Goal: Information Seeking & Learning: Learn about a topic

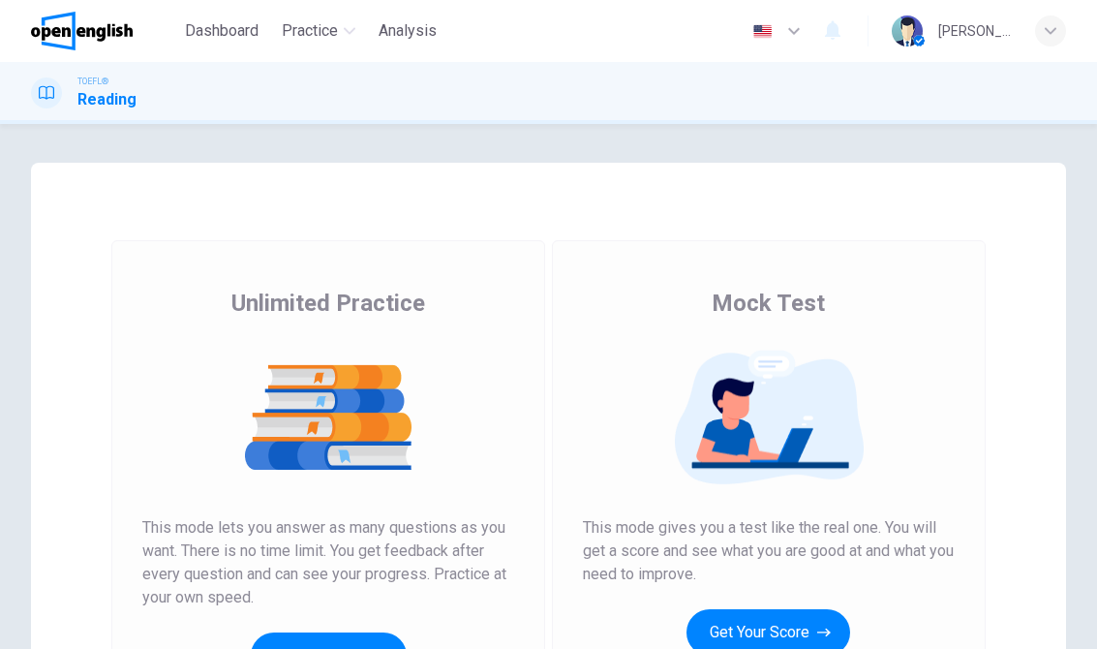
scroll to position [157, 0]
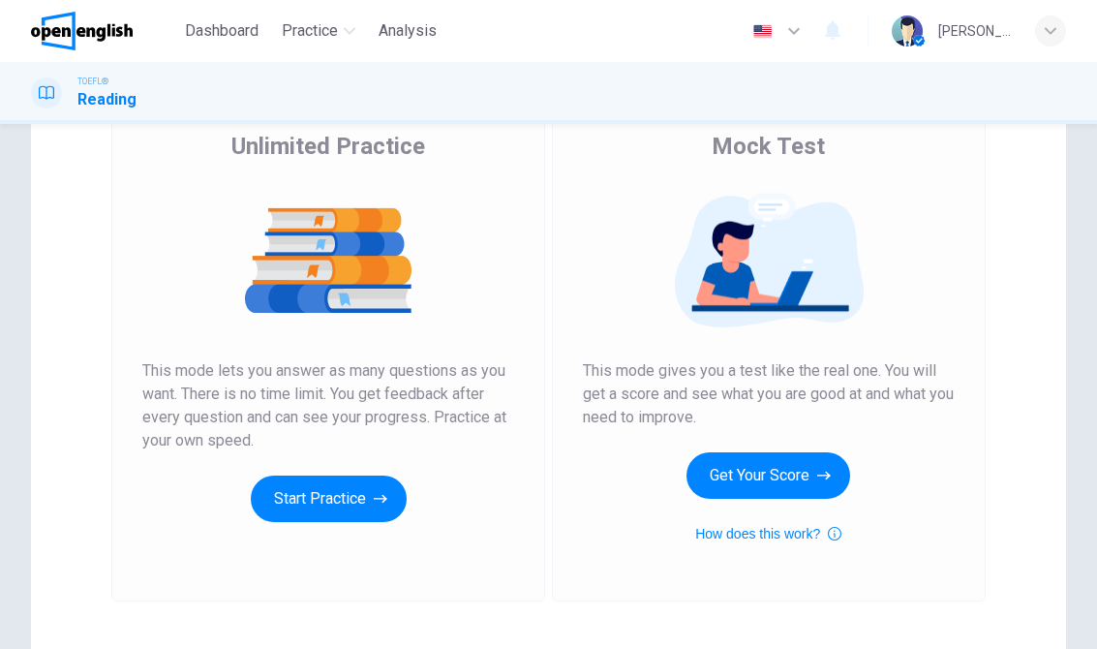
click at [295, 501] on button "Start Practice" at bounding box center [329, 498] width 156 height 46
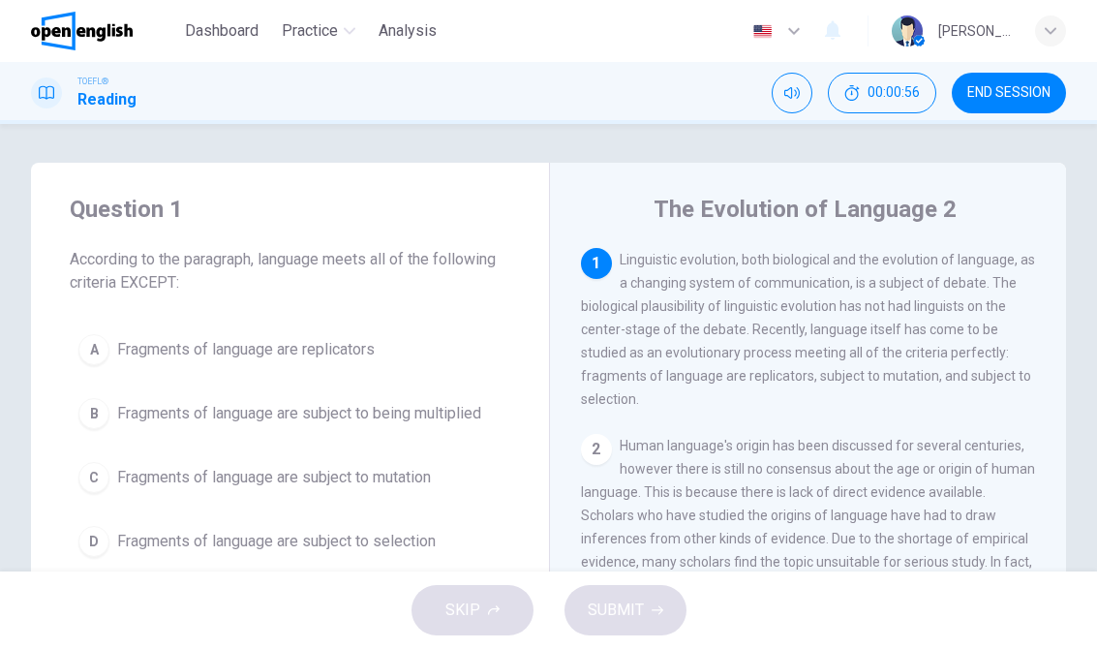
click at [459, 431] on button "B Fragments of language are subject to being multiplied" at bounding box center [290, 413] width 440 height 48
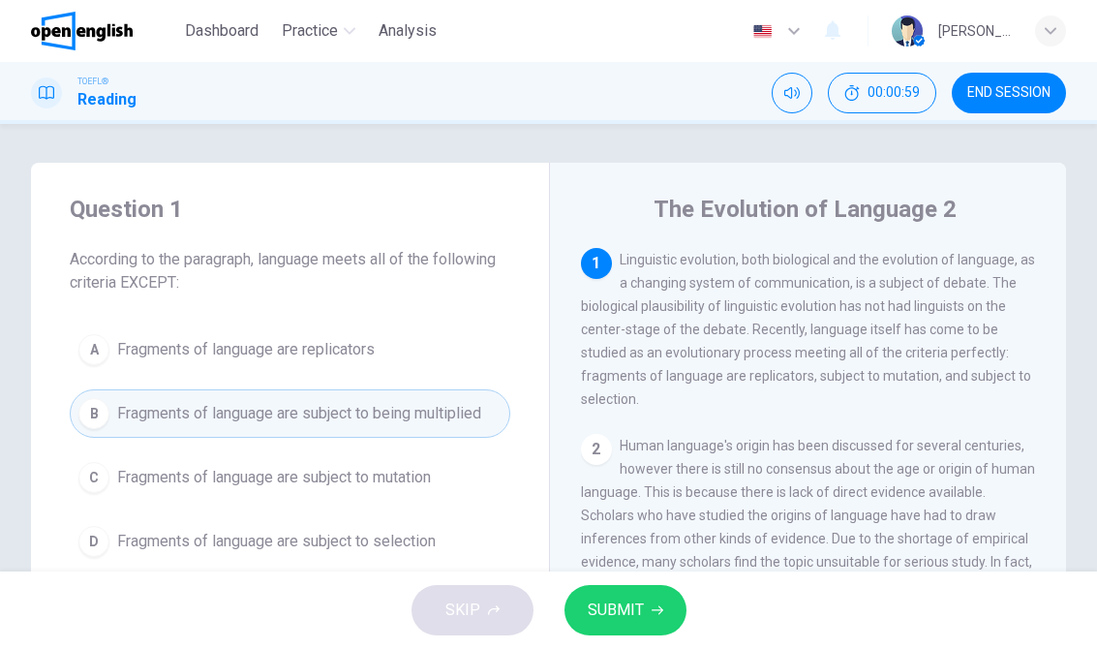
click at [648, 595] on button "SUBMIT" at bounding box center [625, 610] width 122 height 50
click at [638, 624] on button "SUBMIT" at bounding box center [625, 610] width 122 height 50
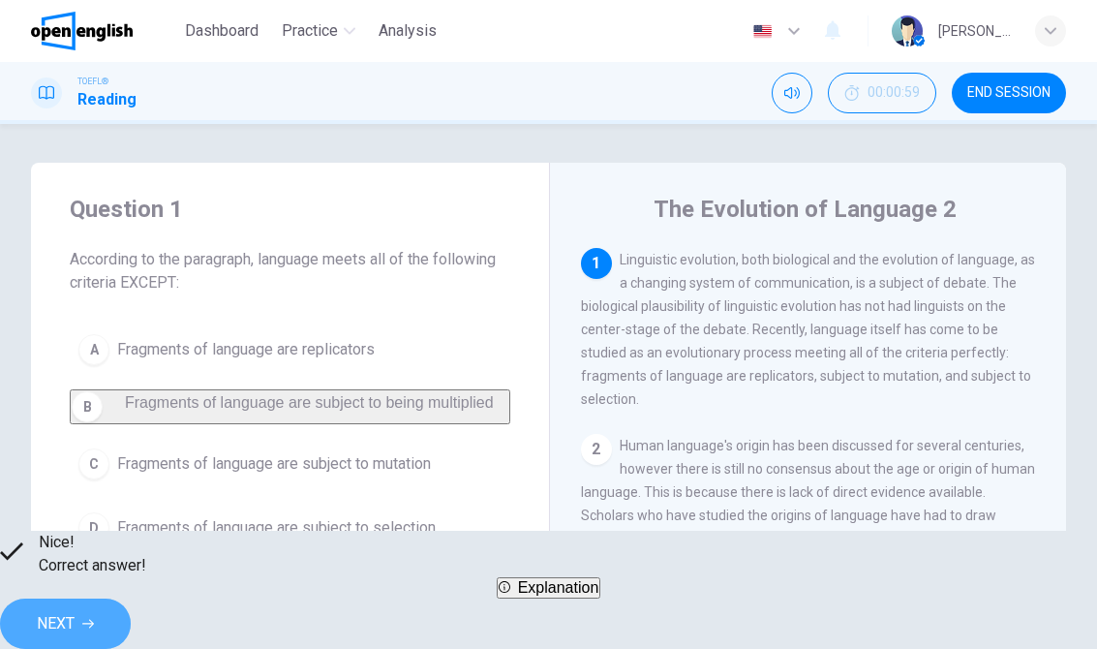
click at [75, 610] on span "NEXT" at bounding box center [56, 623] width 38 height 27
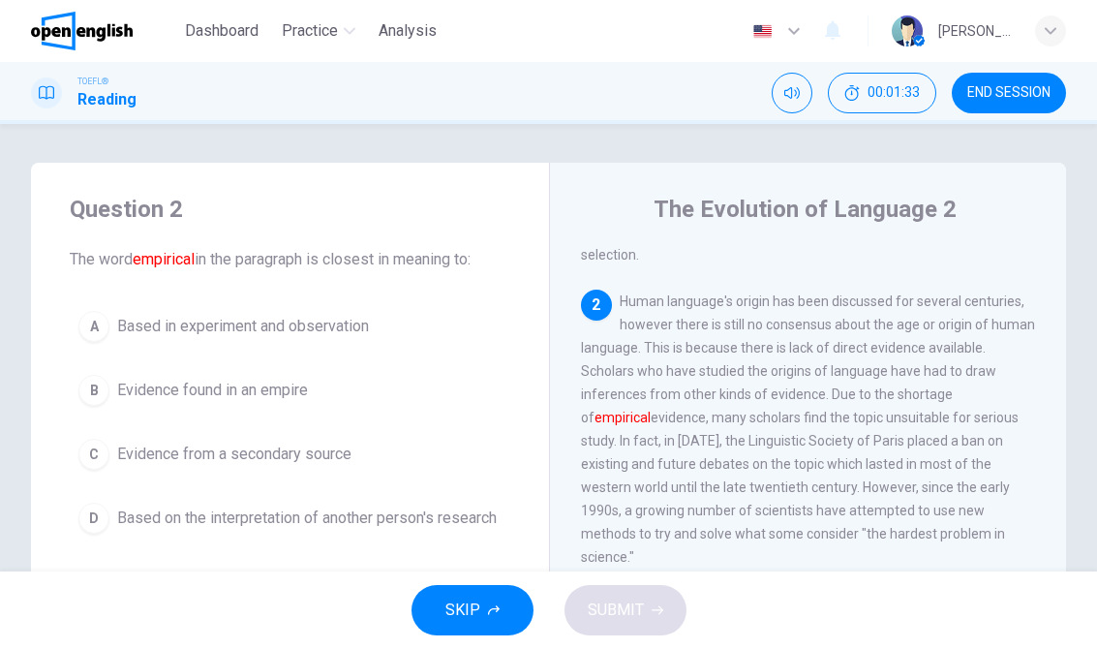
scroll to position [145, 0]
click at [287, 399] on span "Evidence found in an empire" at bounding box center [212, 389] width 191 height 23
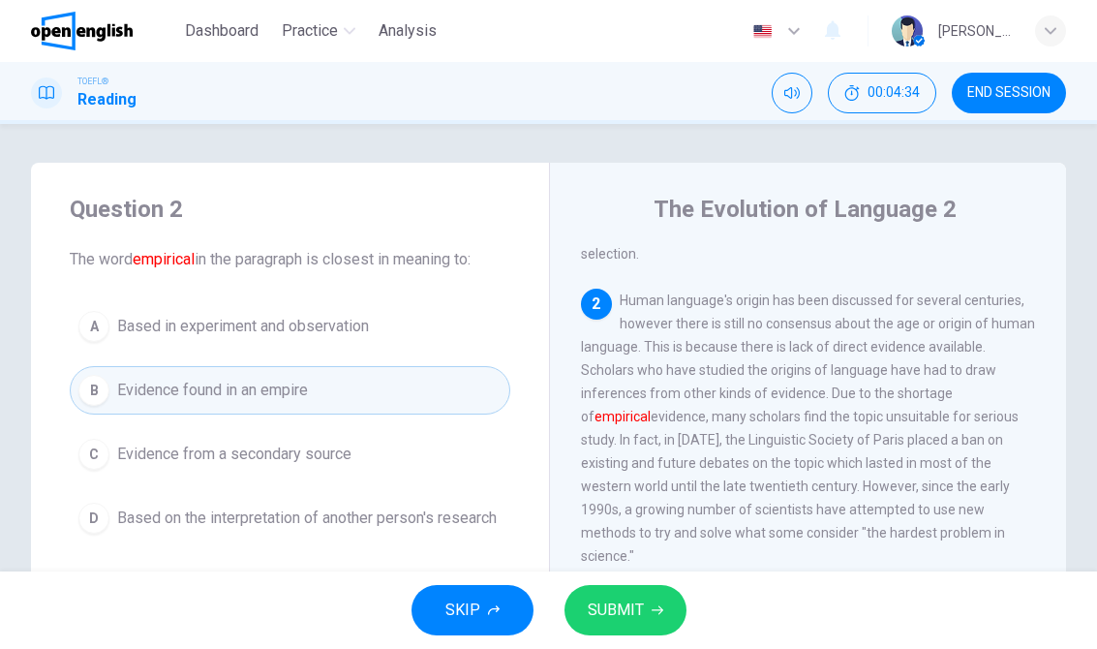
click at [340, 337] on span "Based in experiment and observation" at bounding box center [243, 326] width 252 height 23
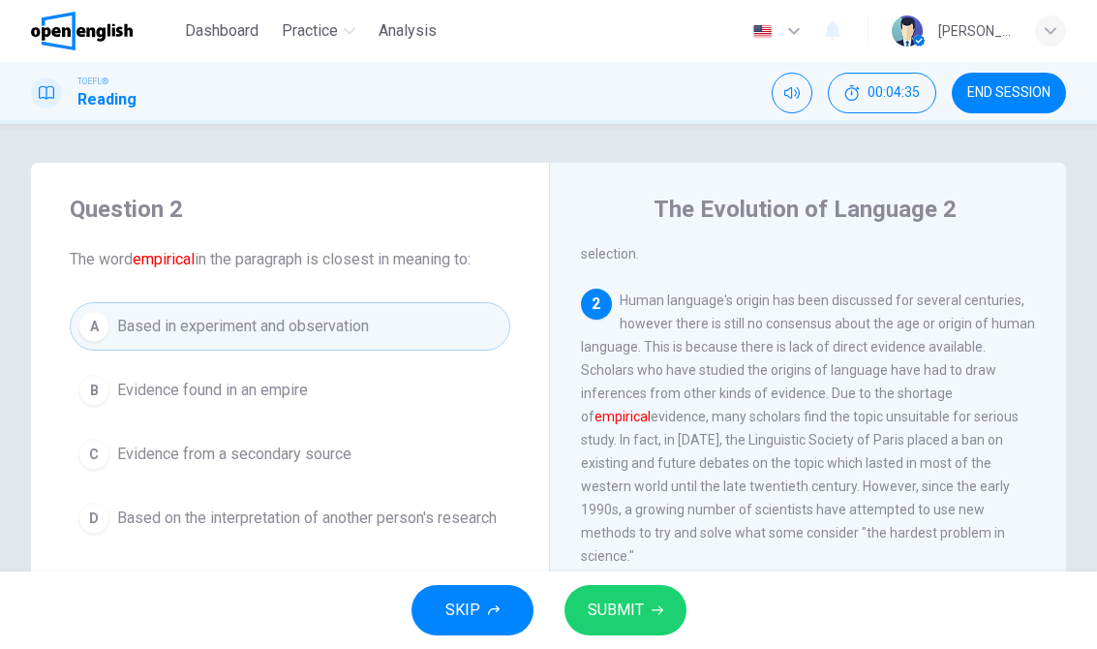
click at [619, 586] on button "SUBMIT" at bounding box center [625, 610] width 122 height 50
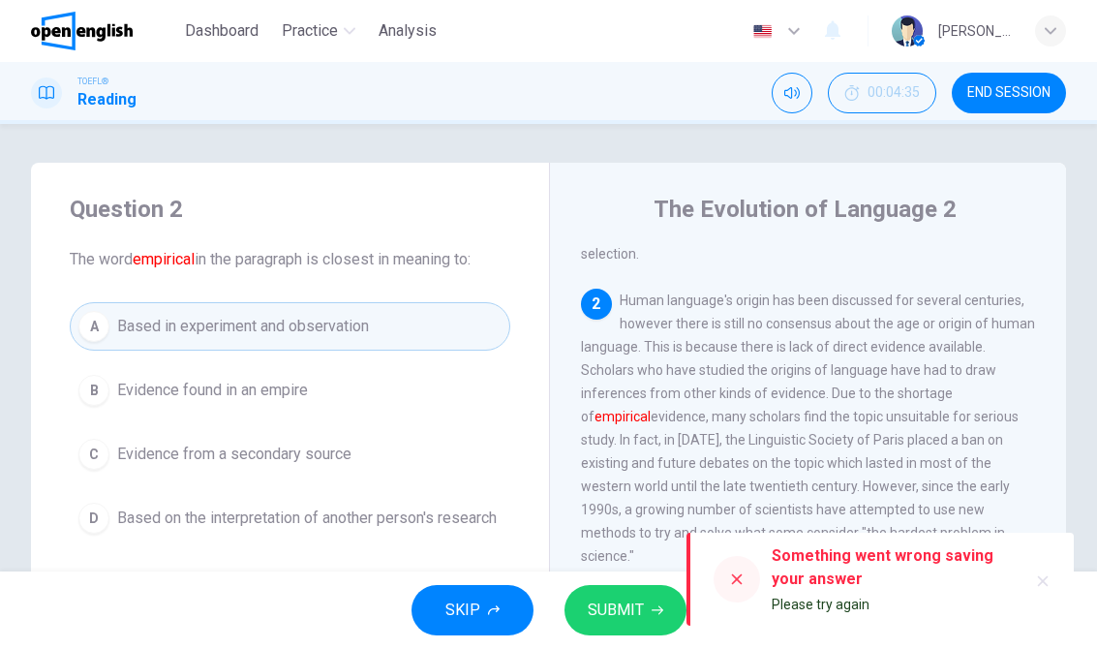
click at [626, 593] on button "SUBMIT" at bounding box center [625, 610] width 122 height 50
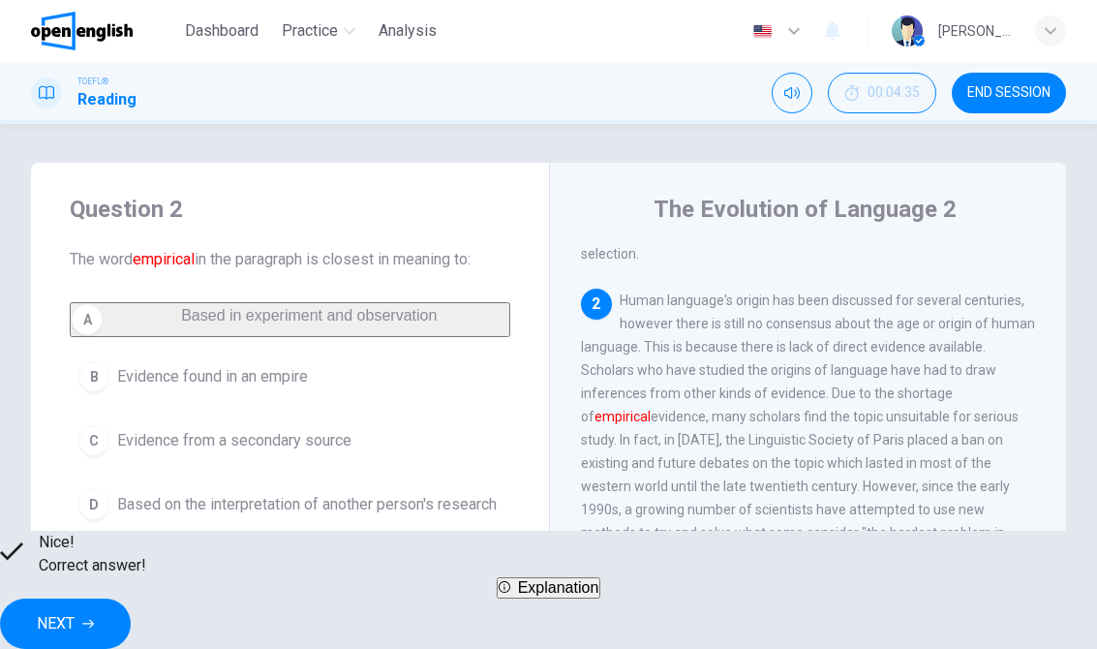
click at [75, 617] on span "NEXT" at bounding box center [56, 623] width 38 height 27
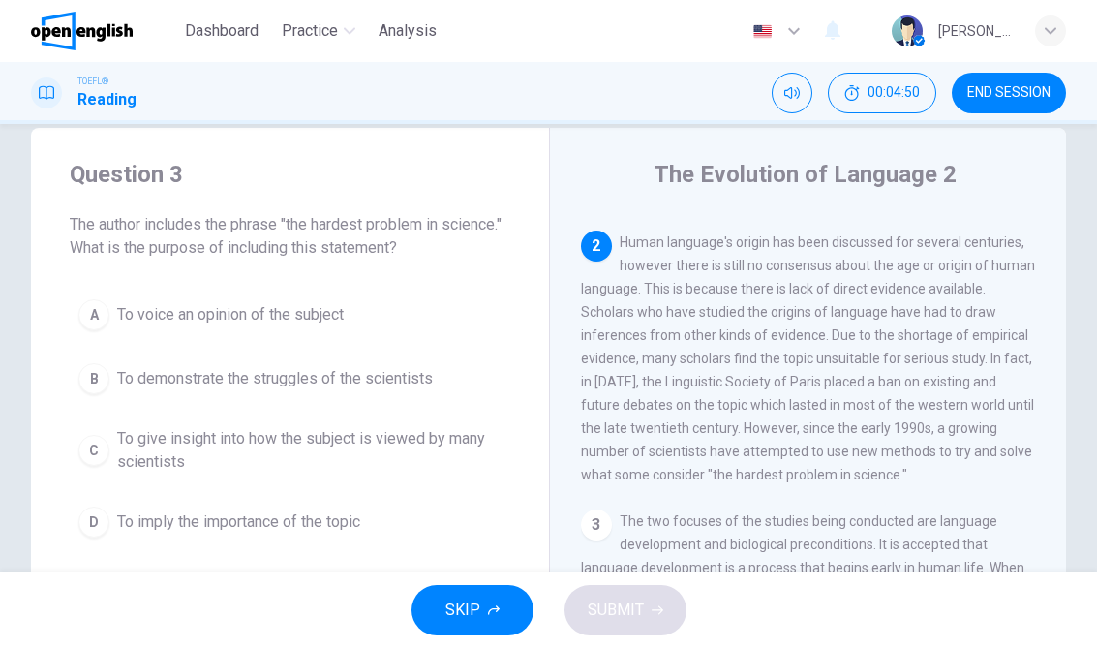
scroll to position [34, 0]
click at [392, 454] on span "To give insight into how the subject is viewed by many scientists" at bounding box center [309, 451] width 384 height 46
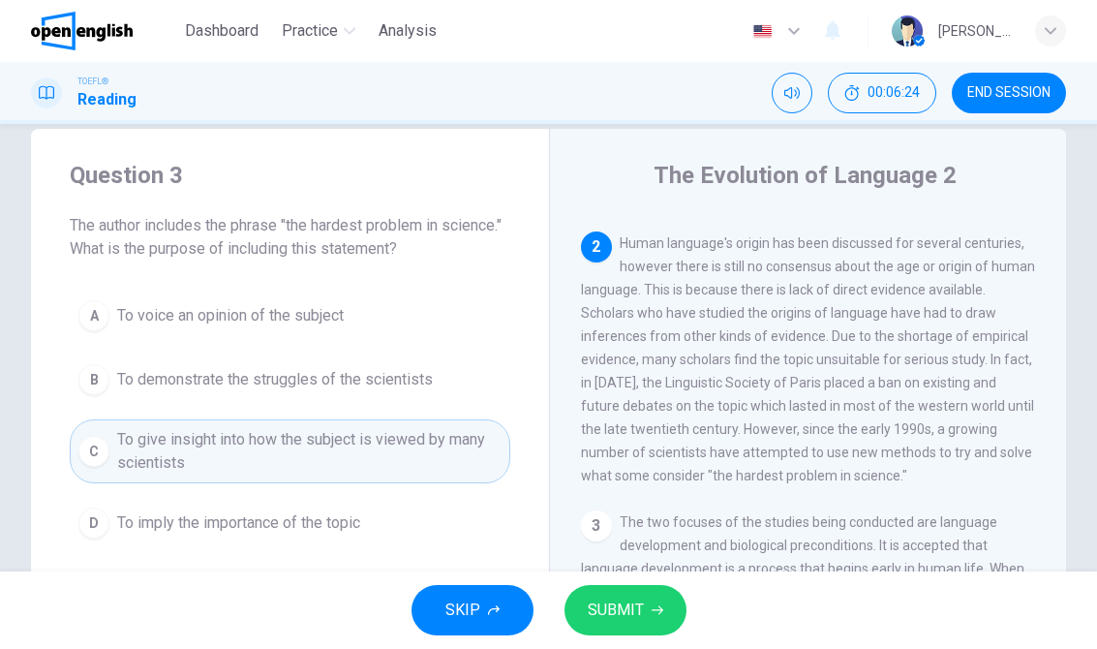
click at [614, 597] on span "SUBMIT" at bounding box center [616, 609] width 56 height 27
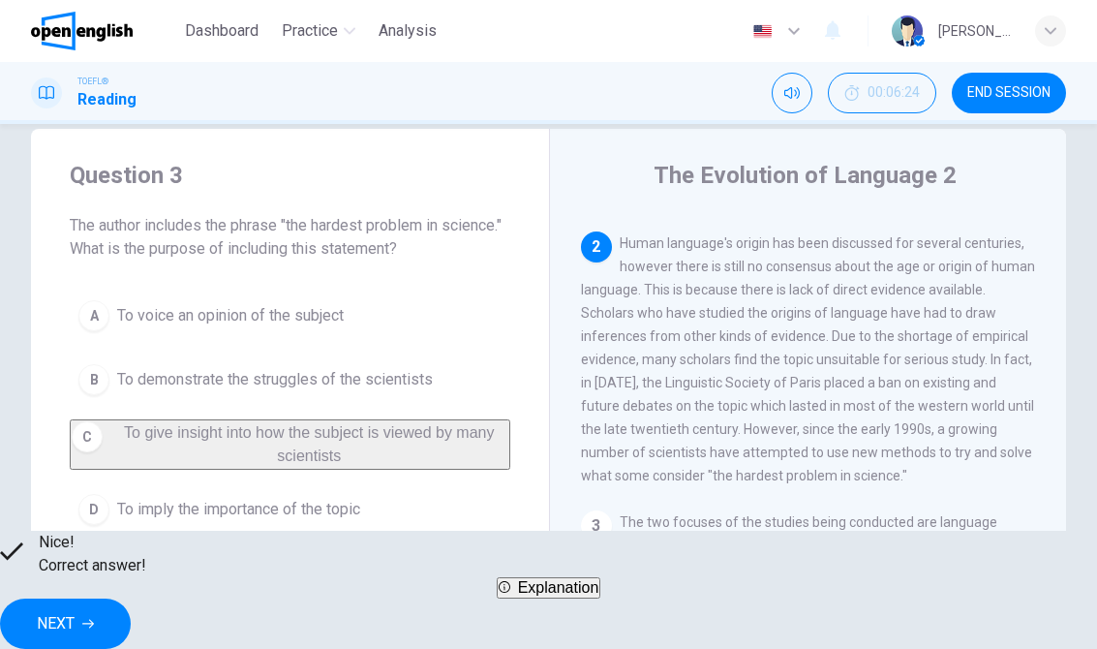
click at [75, 616] on span "NEXT" at bounding box center [56, 623] width 38 height 27
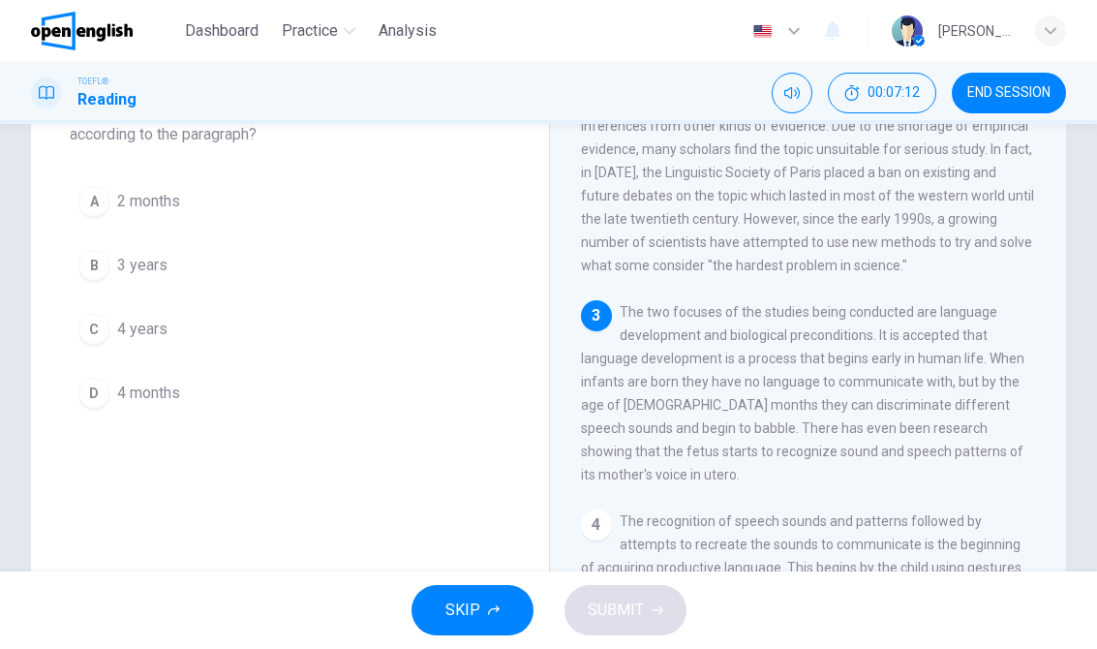
scroll to position [158, 0]
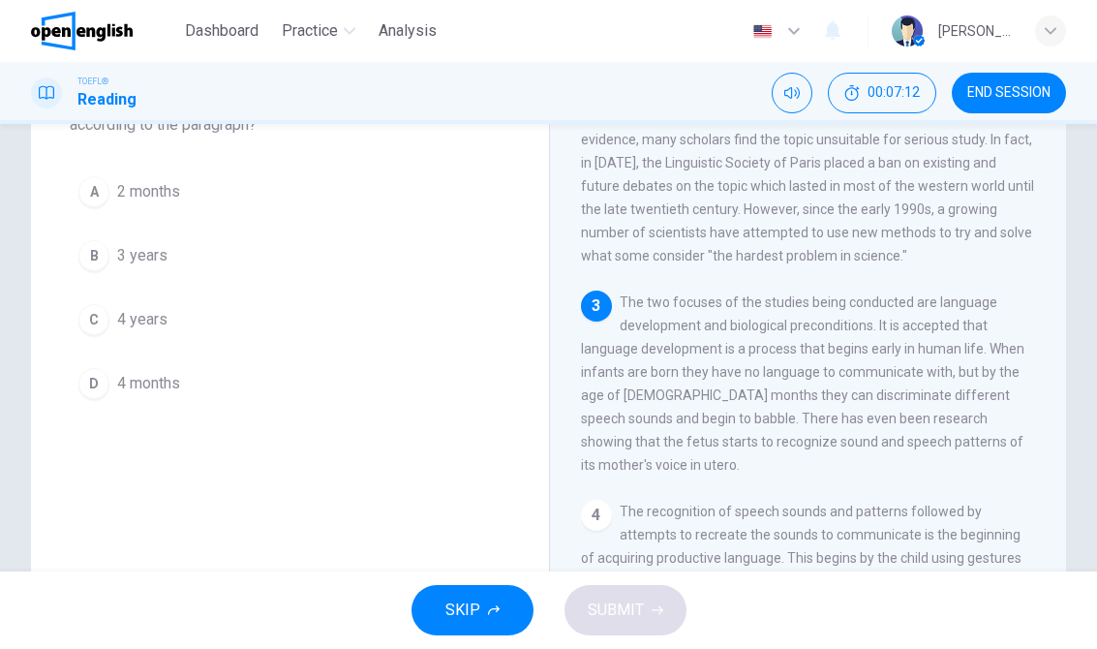
click at [163, 386] on span "4 months" at bounding box center [148, 383] width 63 height 23
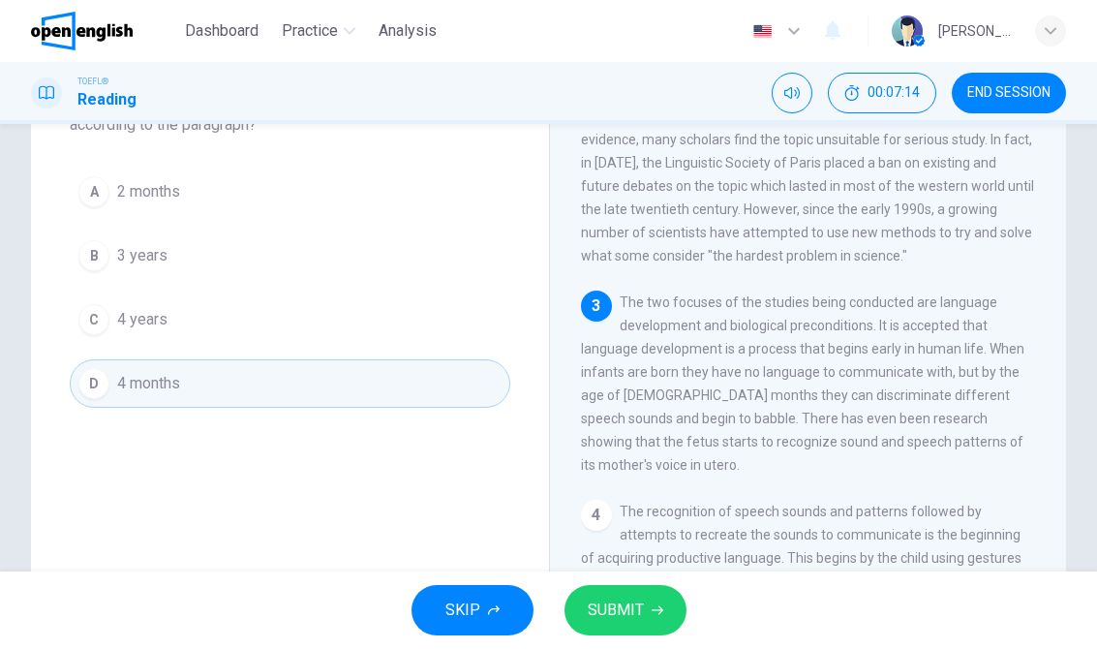
click at [655, 597] on button "SUBMIT" at bounding box center [625, 610] width 122 height 50
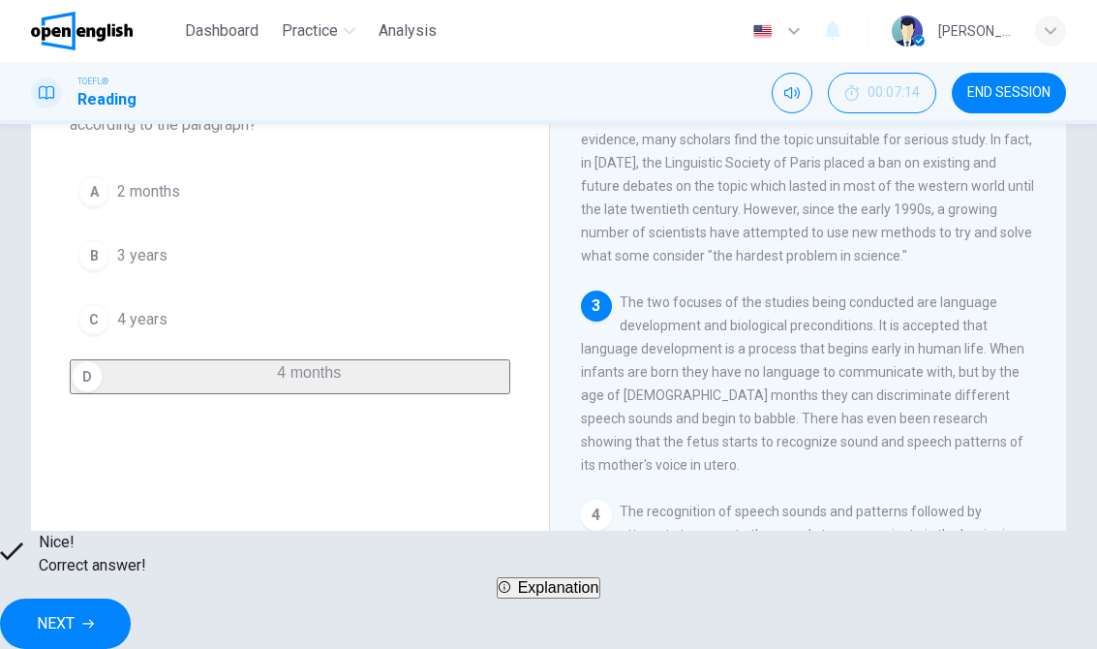
click at [131, 598] on button "NEXT" at bounding box center [65, 623] width 131 height 50
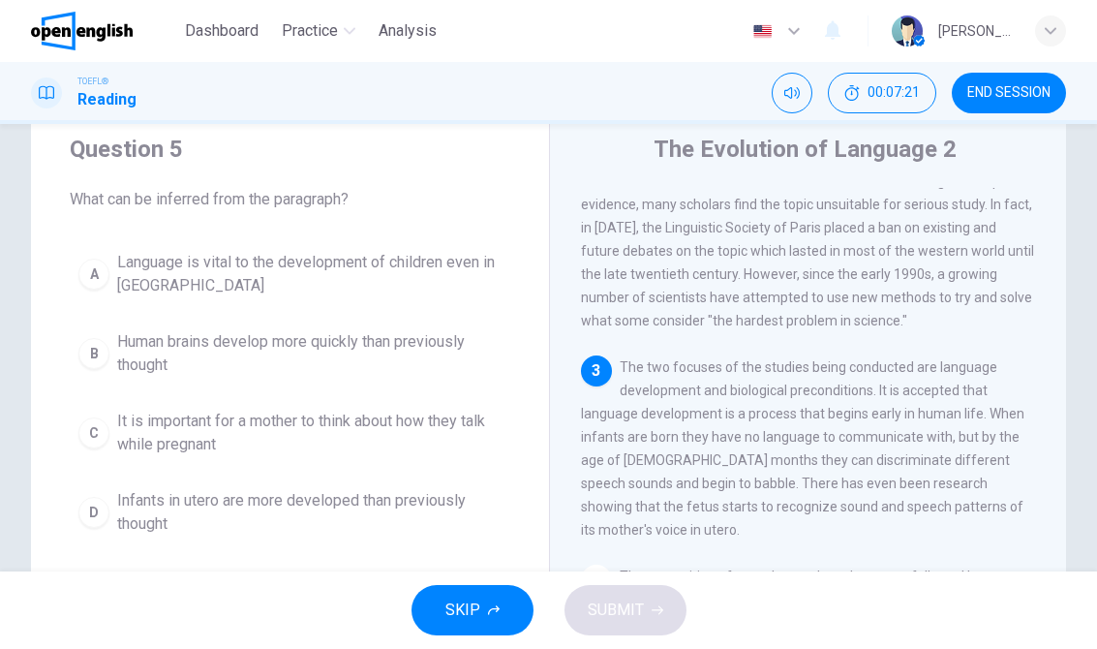
scroll to position [299, 0]
click at [422, 279] on span "Language is vital to the development of children even in [GEOGRAPHIC_DATA]" at bounding box center [309, 274] width 384 height 46
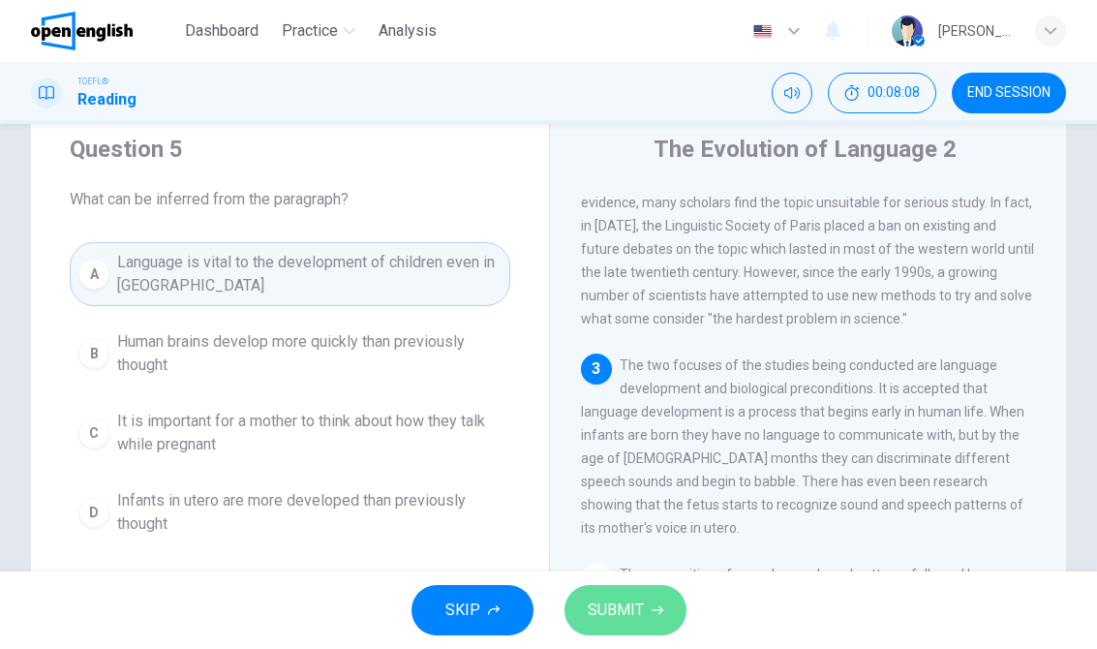
click at [628, 623] on button "SUBMIT" at bounding box center [625, 610] width 122 height 50
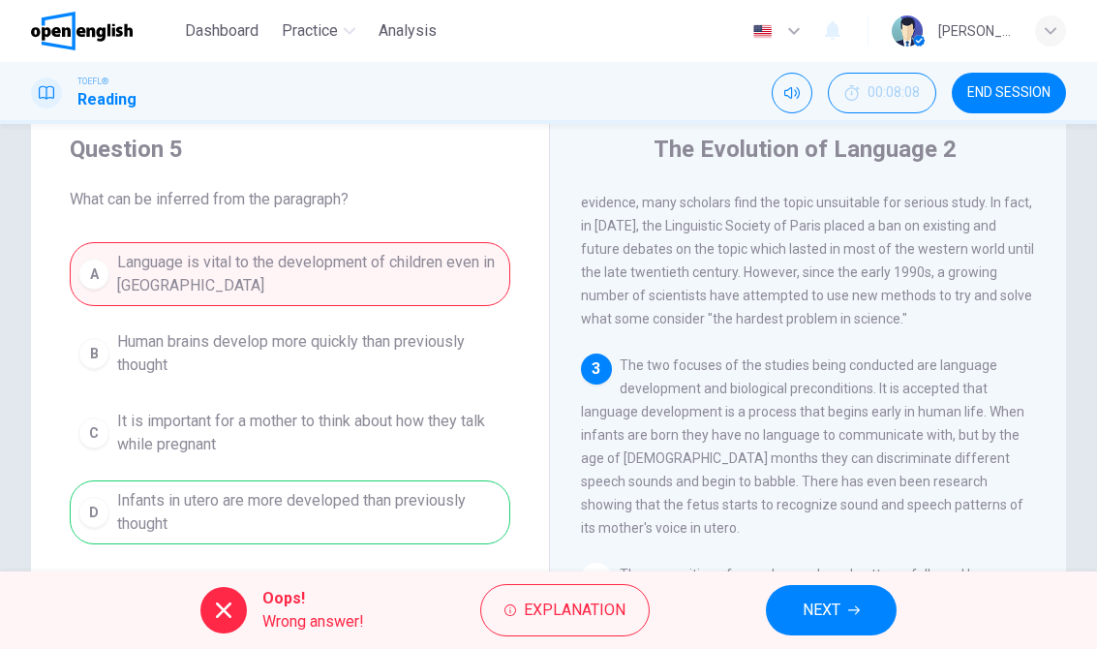
click at [828, 609] on span "NEXT" at bounding box center [821, 609] width 38 height 27
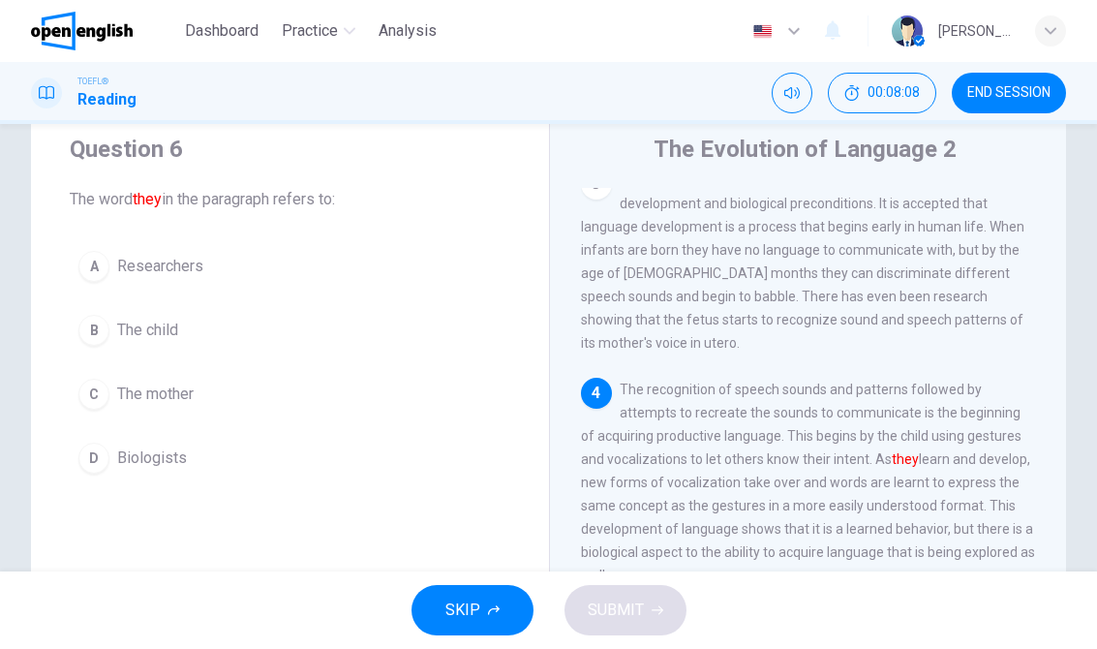
scroll to position [505, 0]
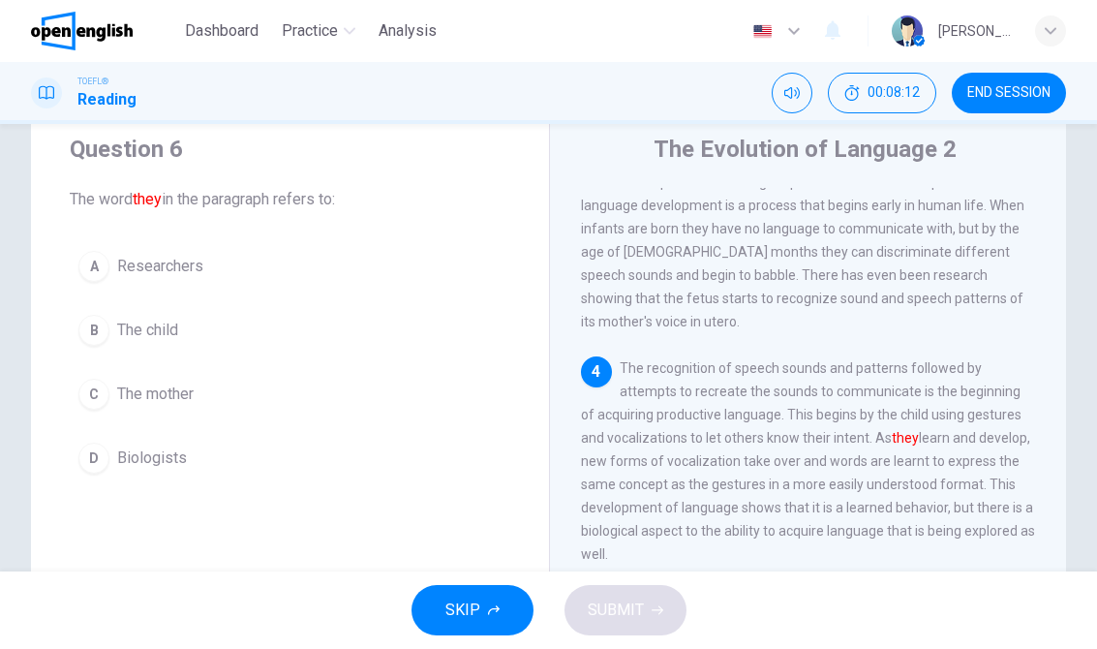
click at [137, 335] on span "The child" at bounding box center [147, 329] width 61 height 23
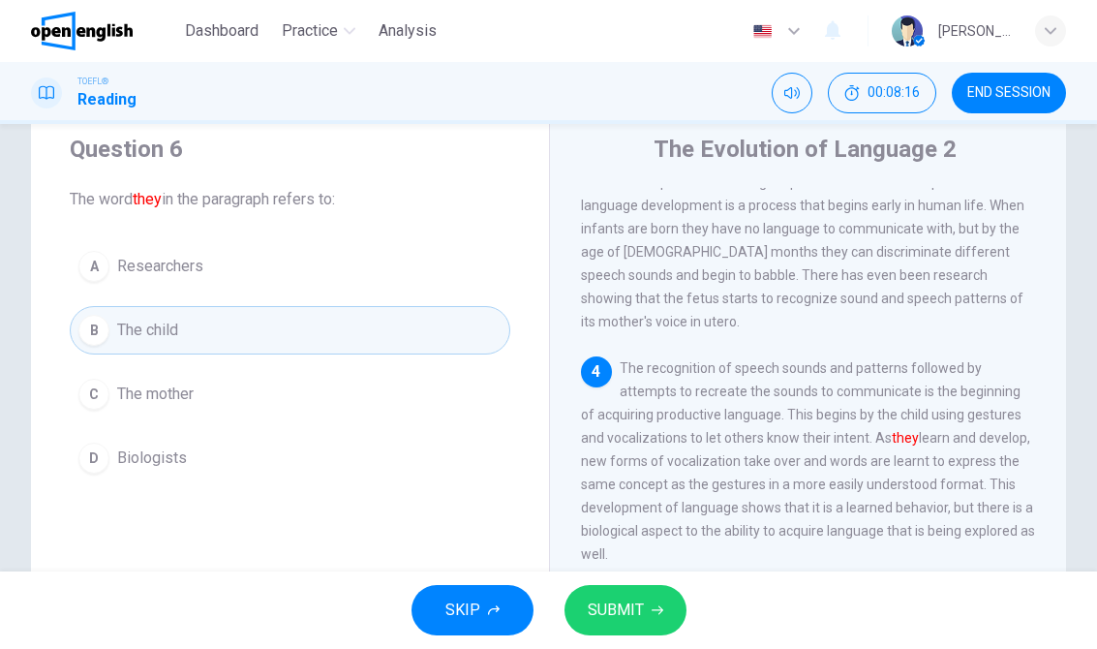
click at [626, 599] on span "SUBMIT" at bounding box center [616, 609] width 56 height 27
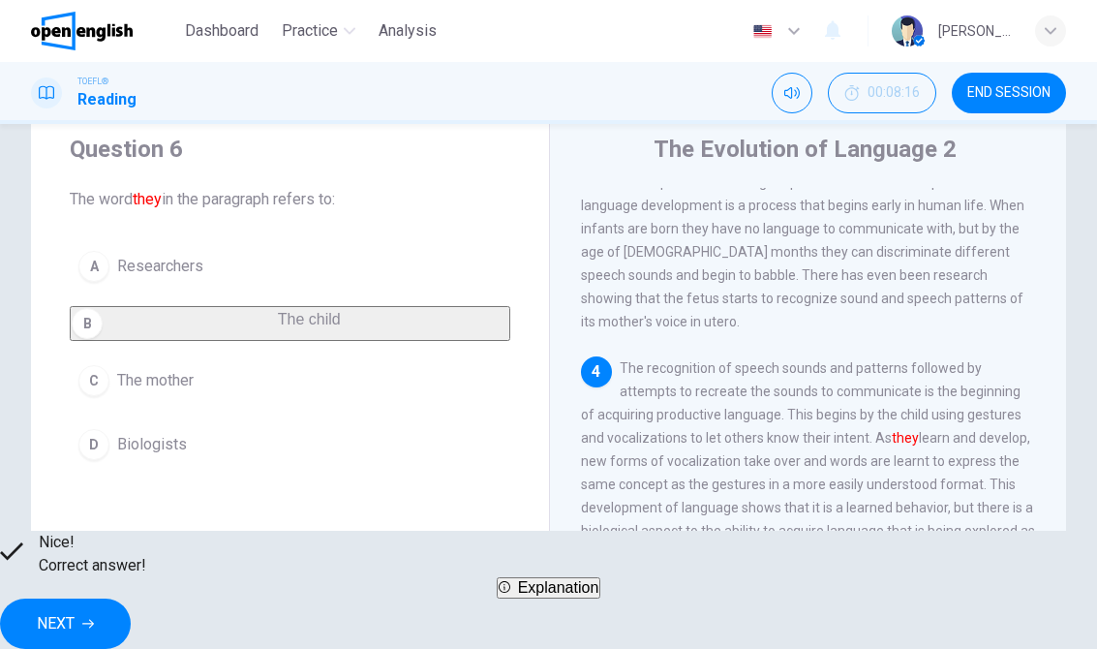
click at [75, 610] on span "NEXT" at bounding box center [56, 623] width 38 height 27
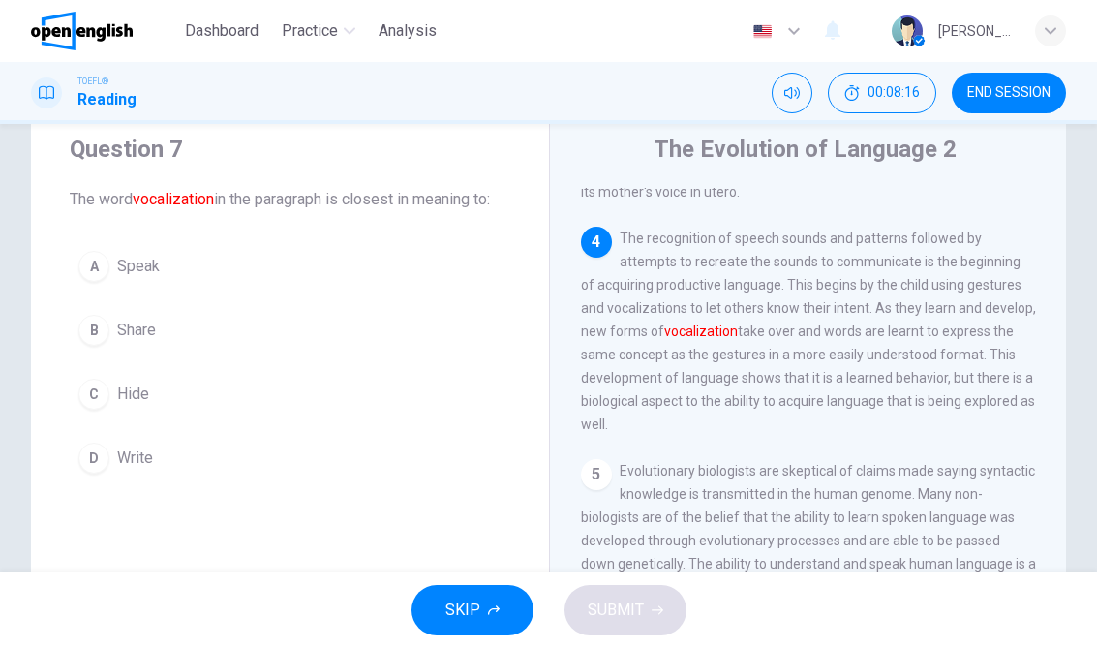
scroll to position [651, 0]
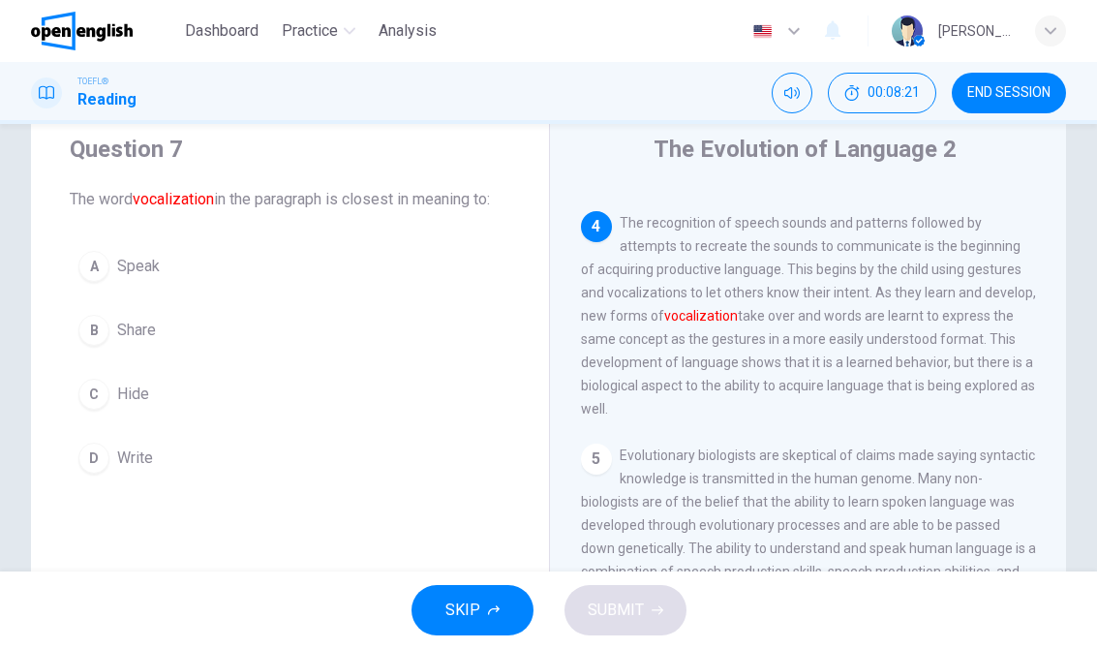
click at [139, 268] on span "Speak" at bounding box center [138, 266] width 43 height 23
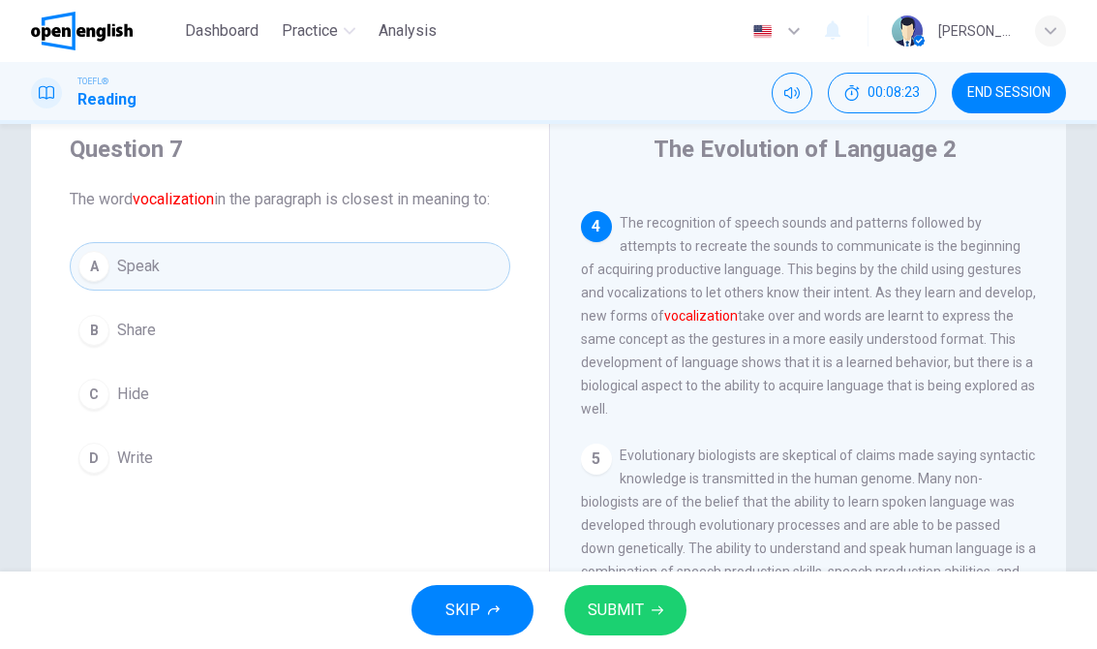
click at [644, 601] on button "SUBMIT" at bounding box center [625, 610] width 122 height 50
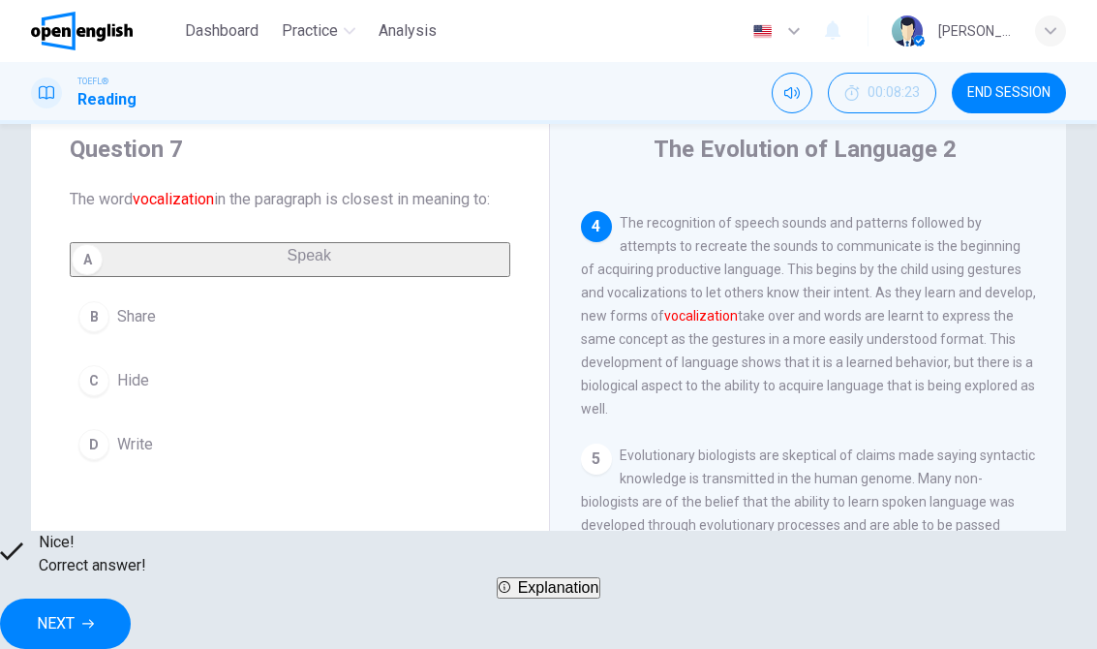
click at [75, 610] on span "NEXT" at bounding box center [56, 623] width 38 height 27
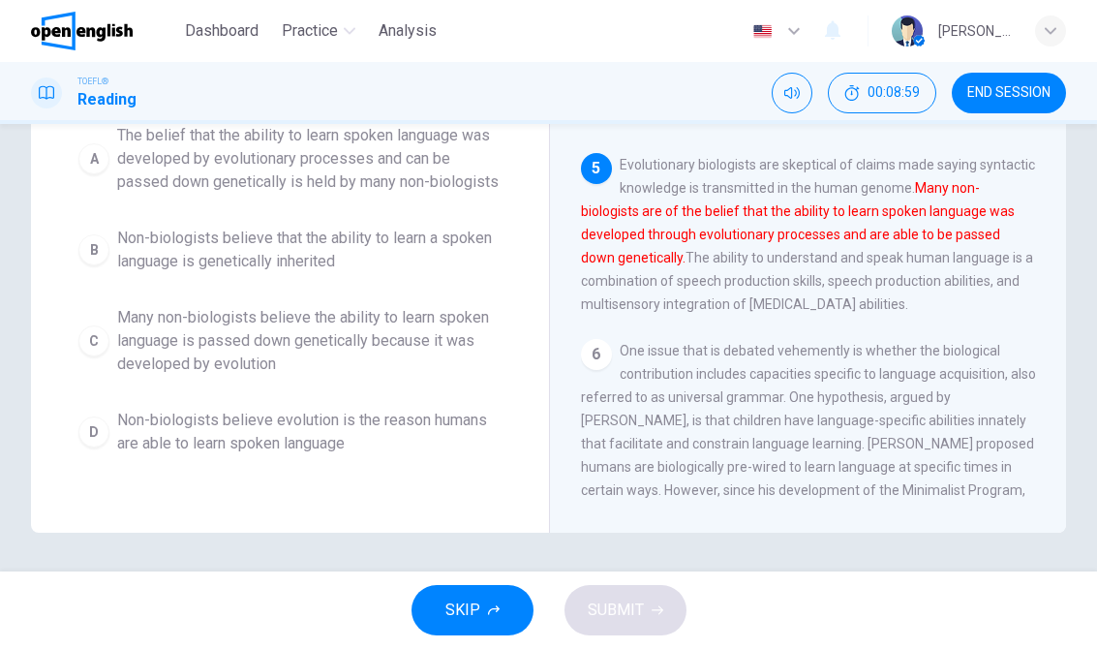
scroll to position [303, 0]
click at [424, 184] on span "The belief that the ability to learn spoken language was developed by evolution…" at bounding box center [309, 159] width 384 height 70
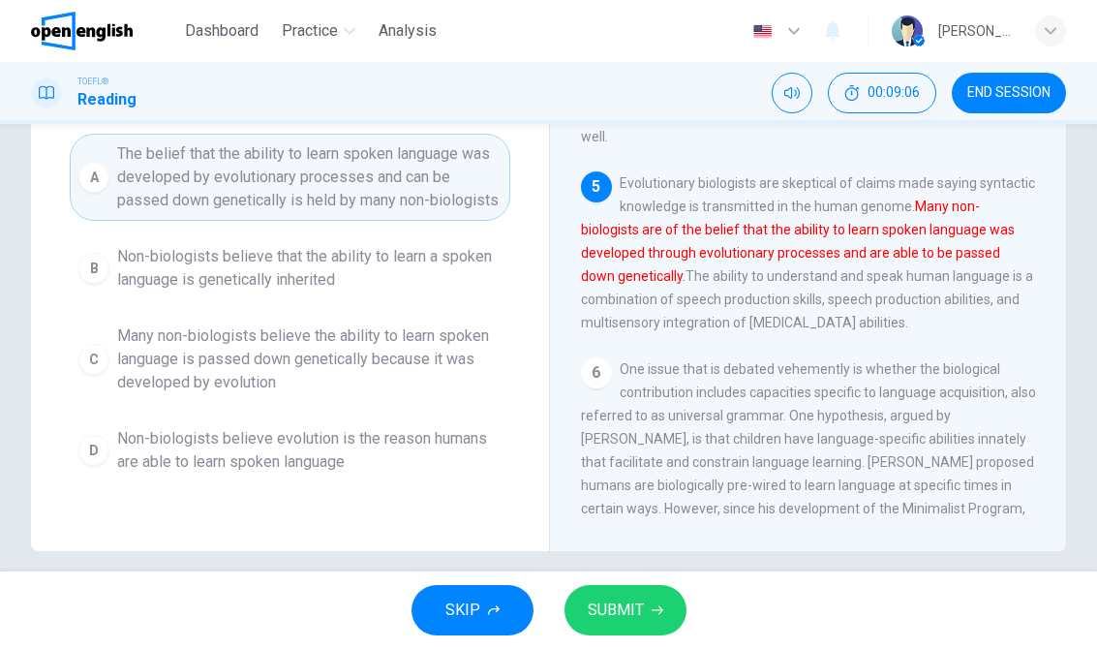
scroll to position [293, 0]
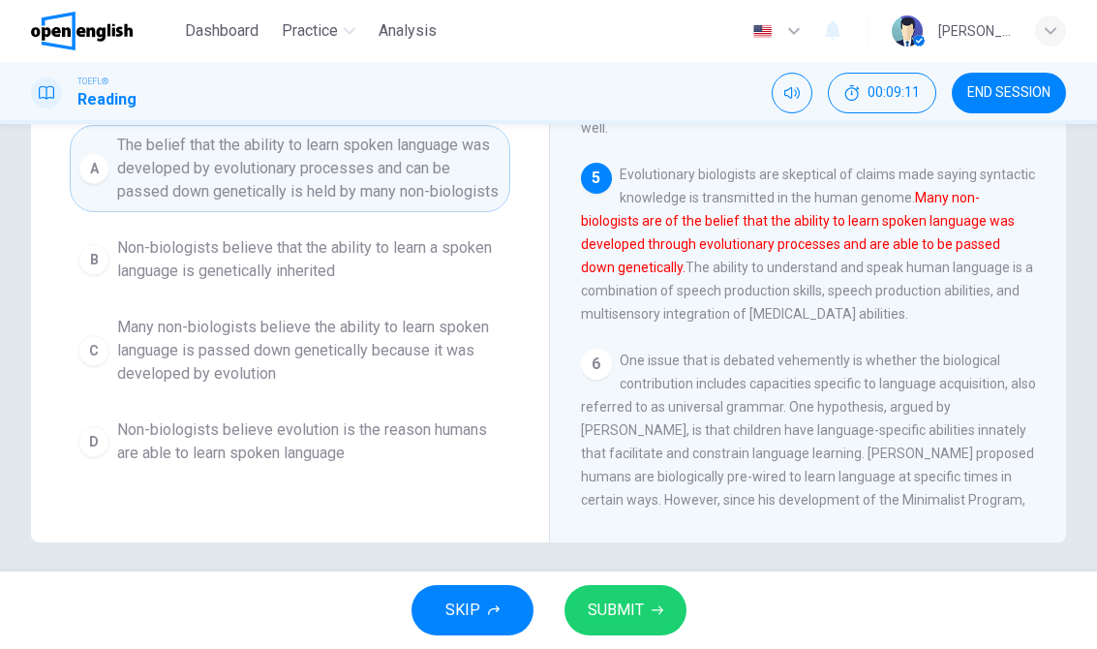
click at [575, 588] on button "SUBMIT" at bounding box center [625, 610] width 122 height 50
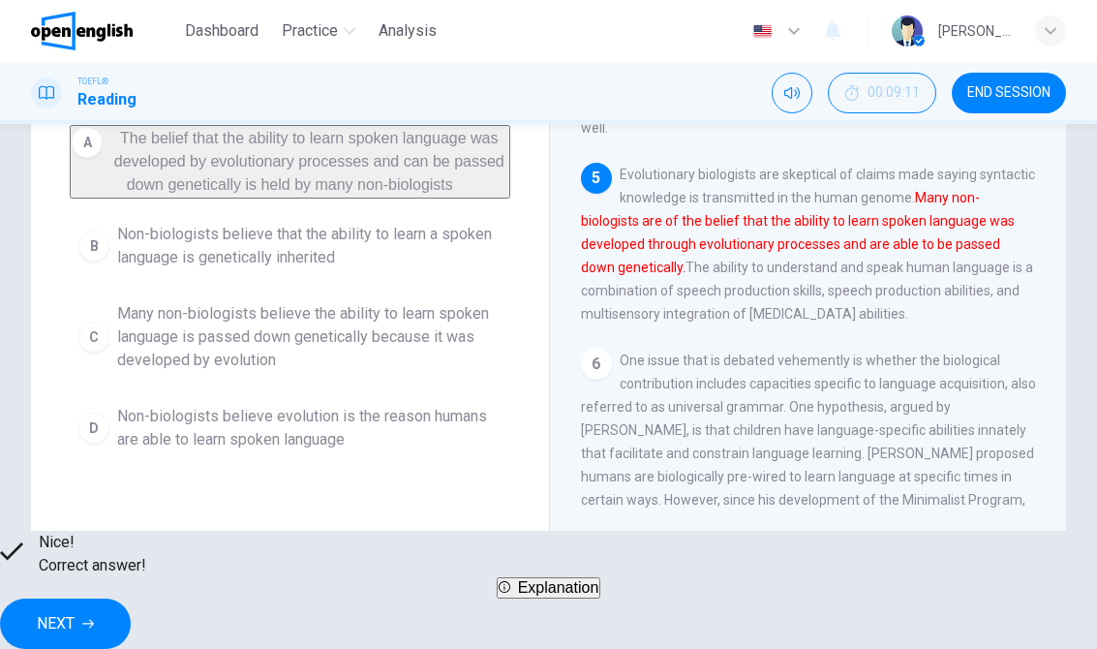
click at [131, 605] on button "NEXT" at bounding box center [65, 623] width 131 height 50
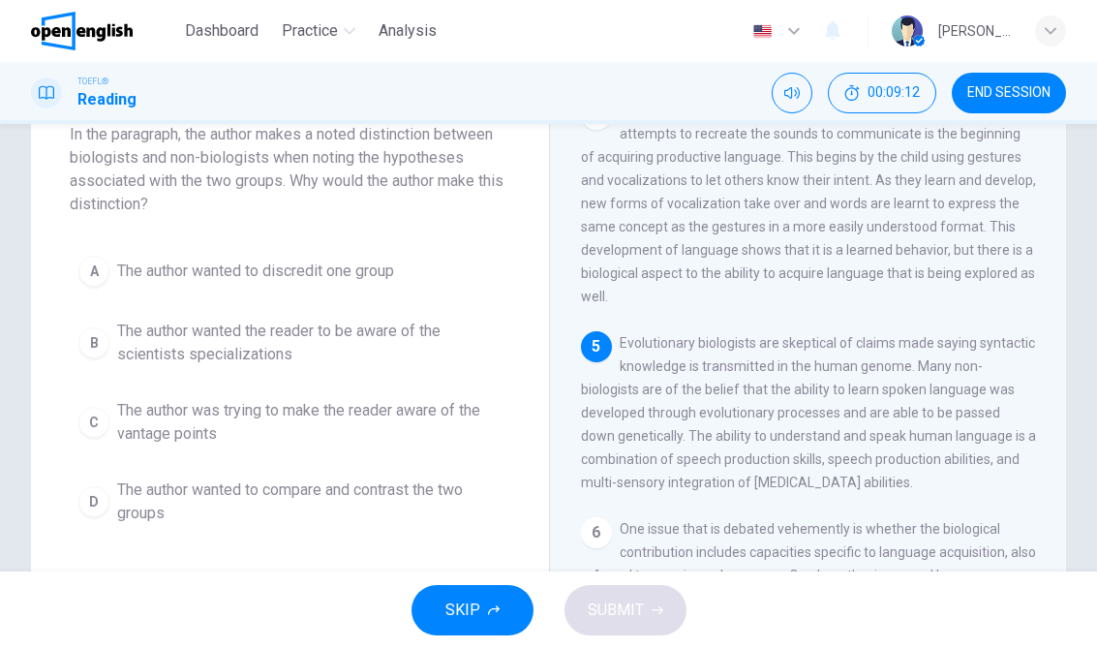
scroll to position [106, 0]
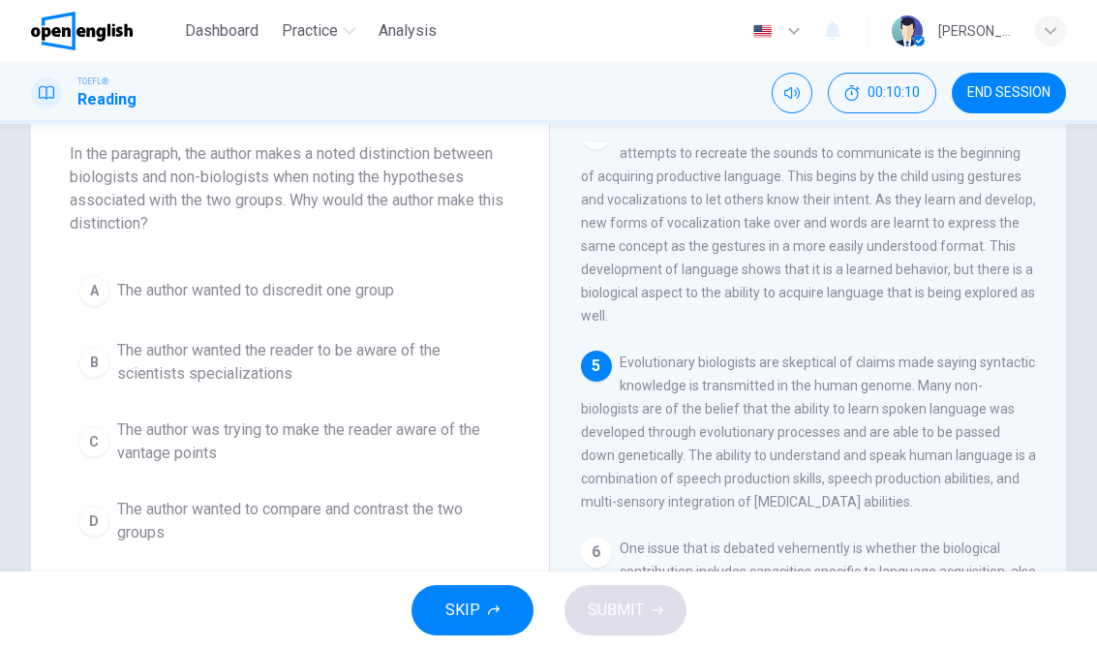
click at [372, 507] on span "The author wanted to compare and contrast the two groups" at bounding box center [309, 521] width 384 height 46
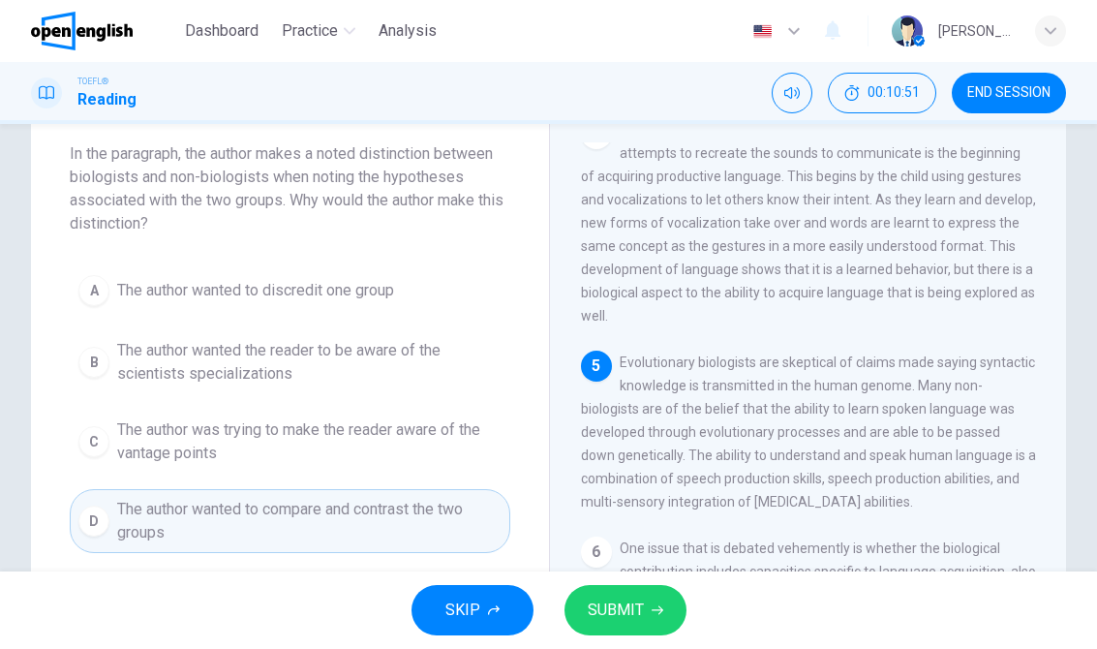
click at [635, 621] on span "SUBMIT" at bounding box center [616, 609] width 56 height 27
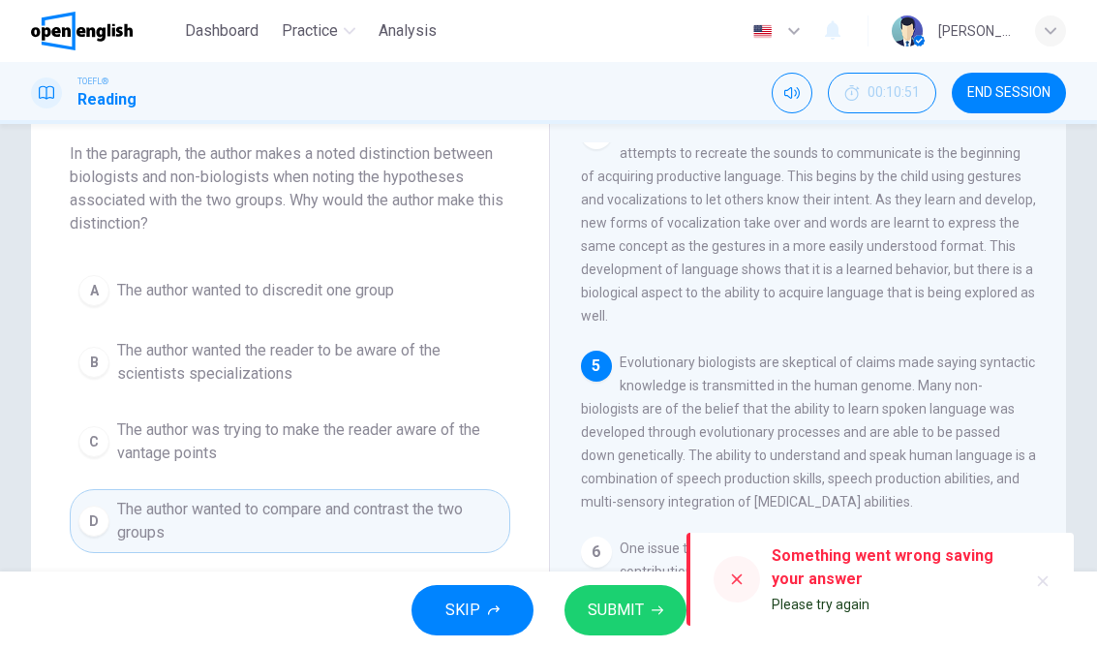
click at [602, 622] on span "SUBMIT" at bounding box center [616, 609] width 56 height 27
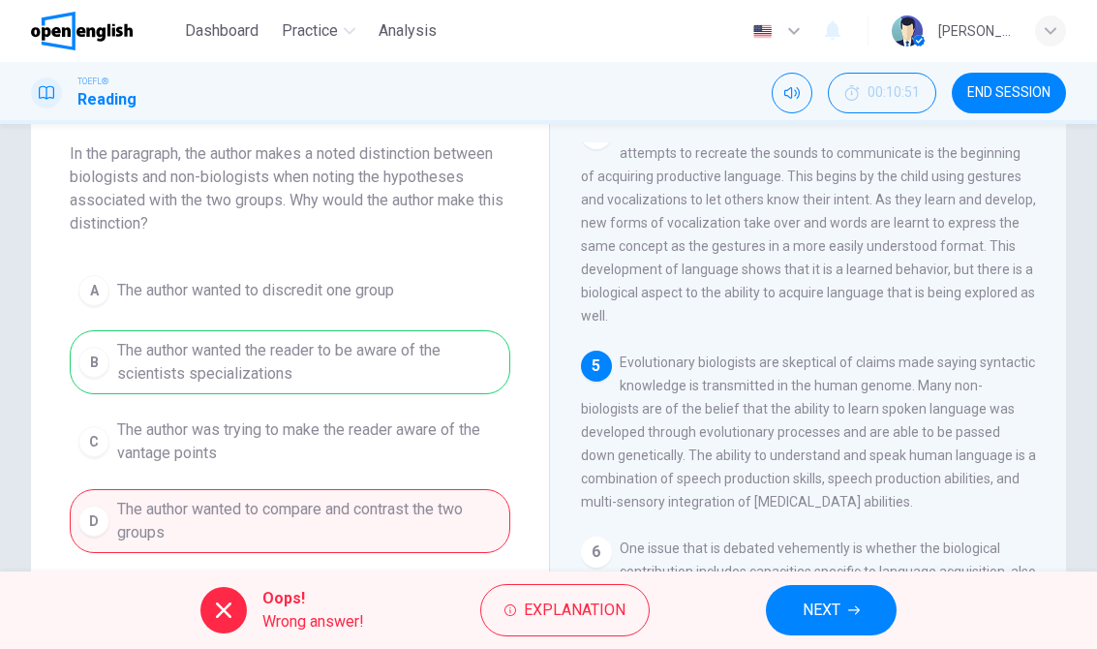
click at [821, 594] on button "NEXT" at bounding box center [831, 610] width 131 height 50
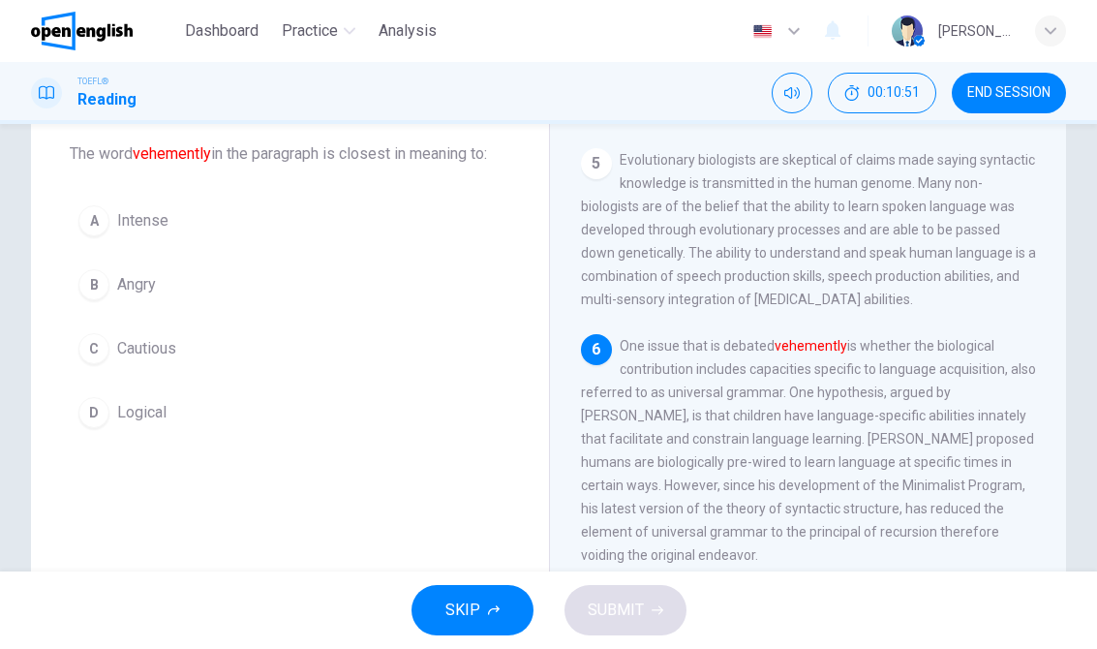
scroll to position [961, 0]
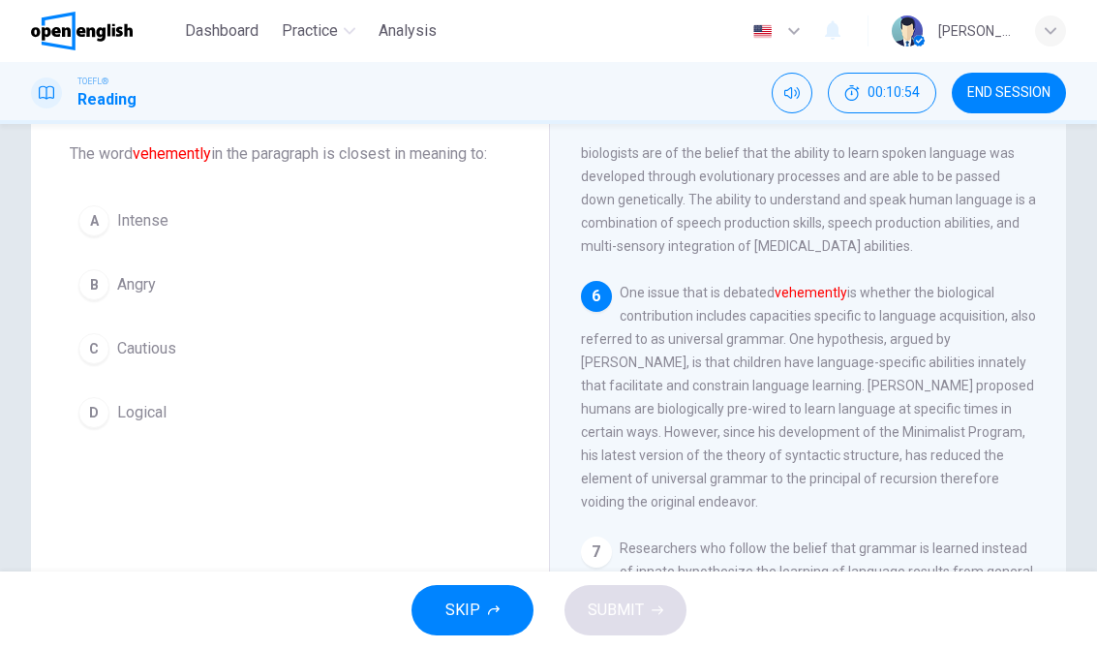
click at [134, 226] on span "Intense" at bounding box center [142, 220] width 51 height 23
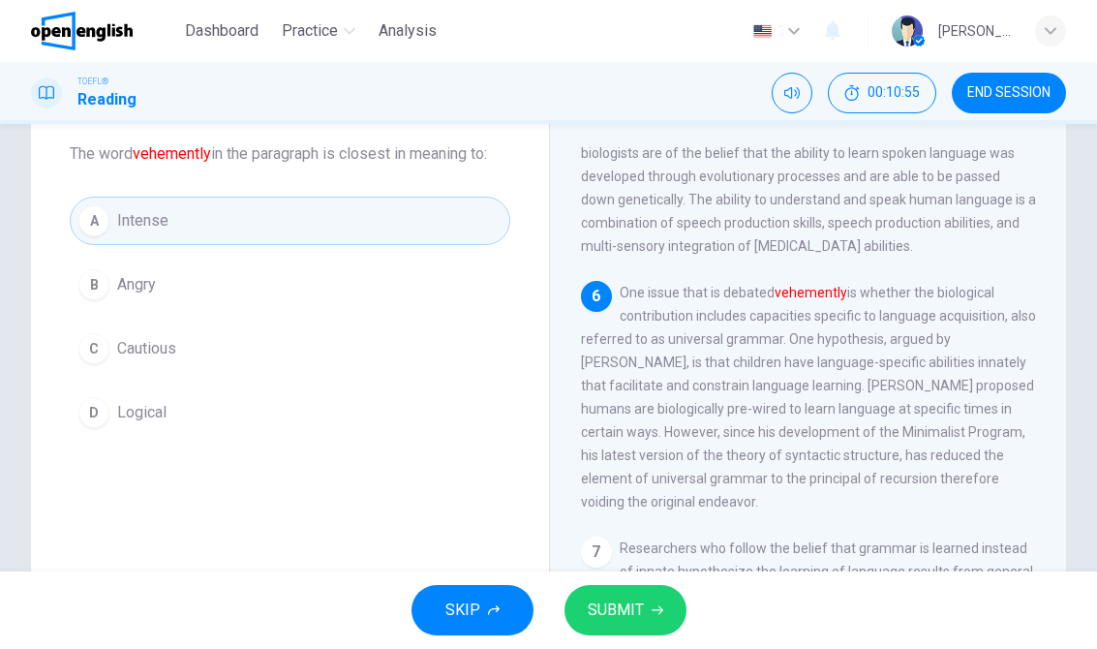
click at [646, 602] on button "SUBMIT" at bounding box center [625, 610] width 122 height 50
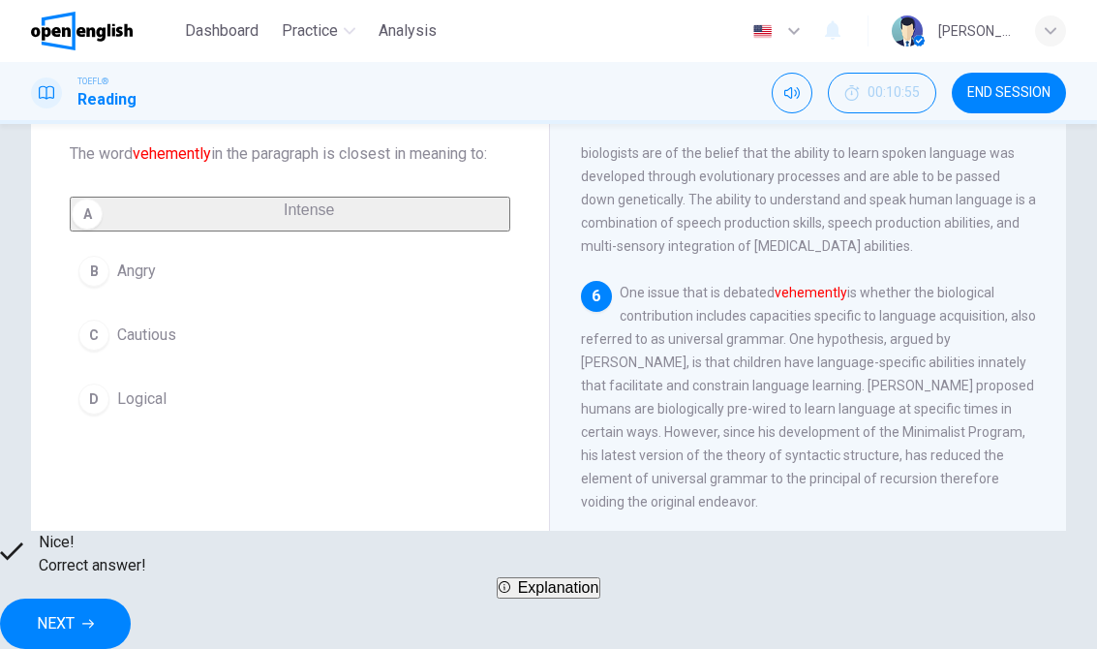
click at [131, 608] on button "NEXT" at bounding box center [65, 623] width 131 height 50
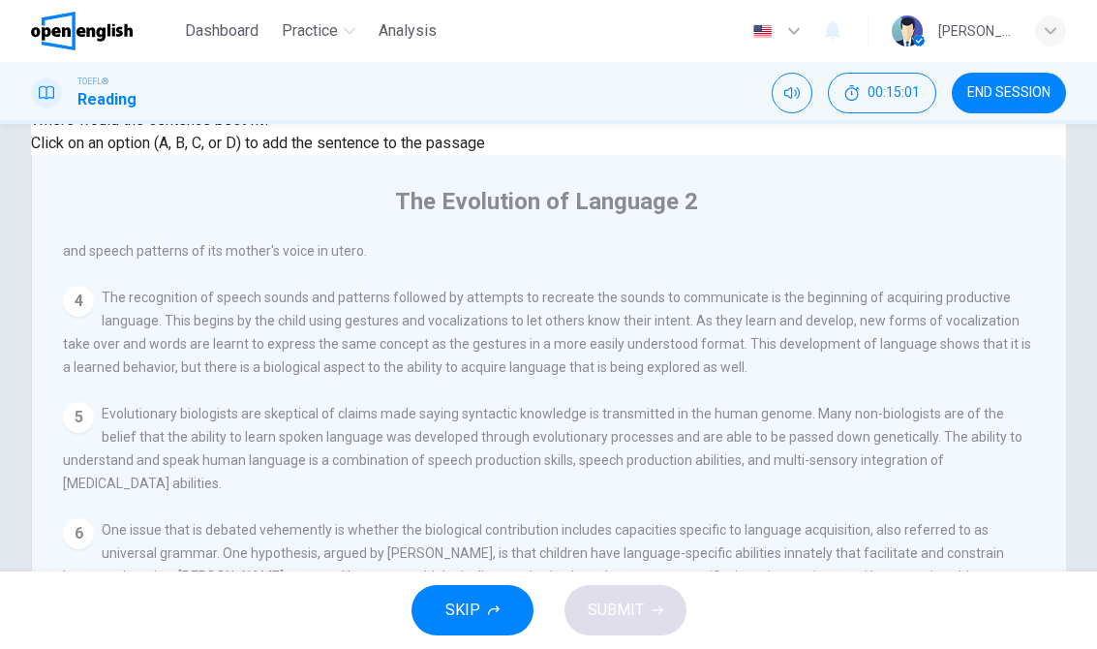
scroll to position [1033, 0]
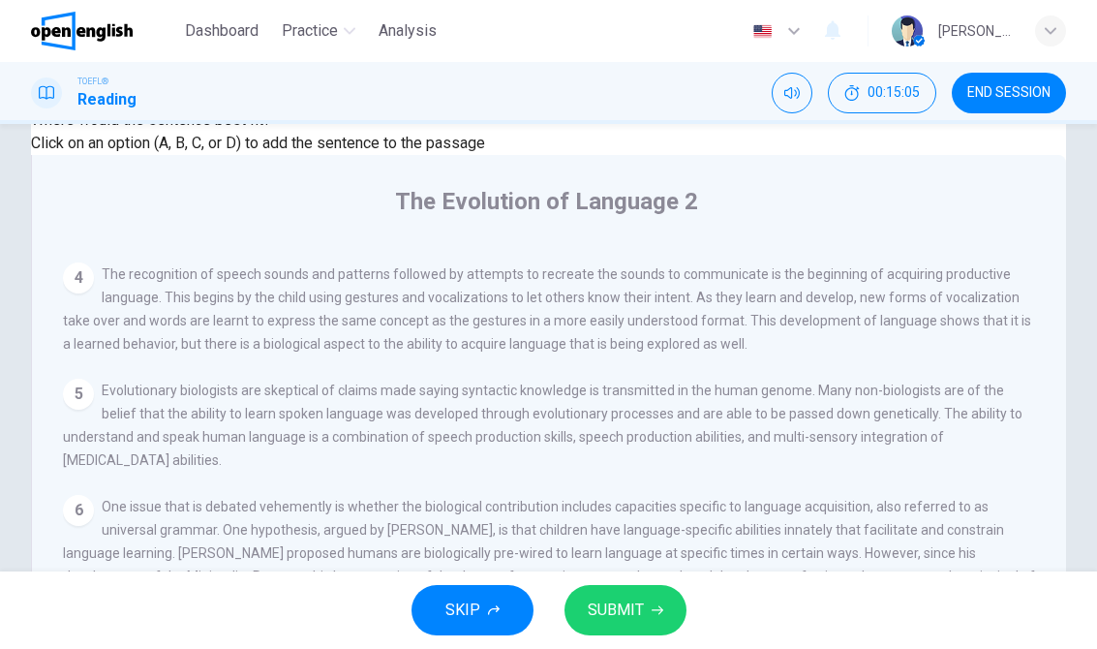
scroll to position [1103, 0]
click at [610, 602] on span "SUBMIT" at bounding box center [616, 609] width 56 height 27
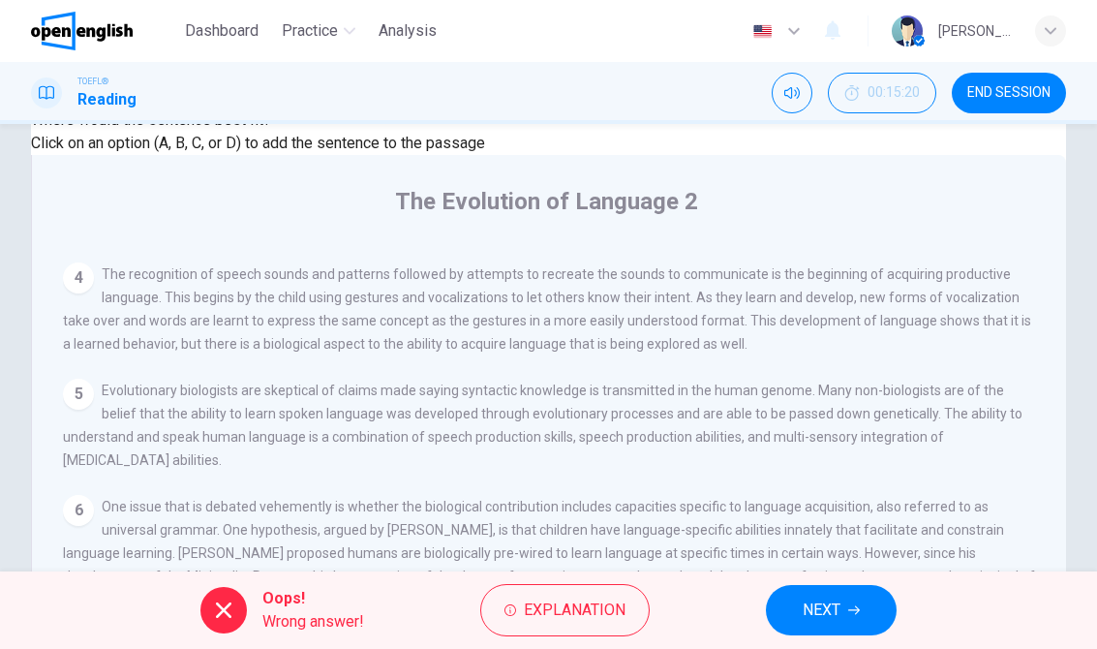
click at [863, 605] on button "NEXT" at bounding box center [831, 610] width 131 height 50
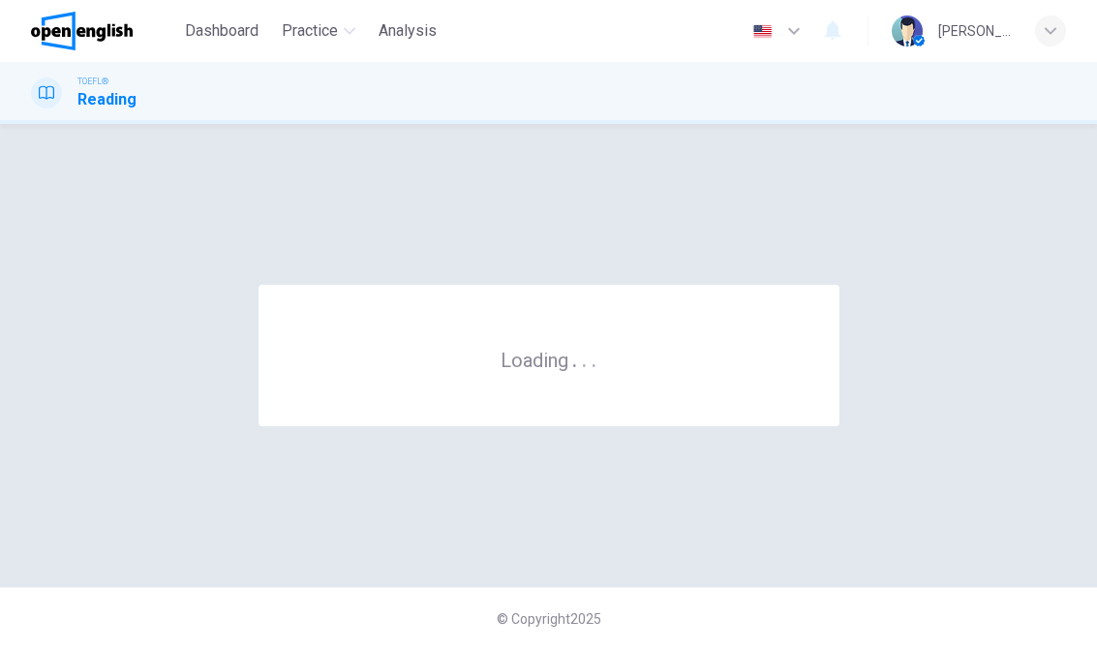
scroll to position [0, 0]
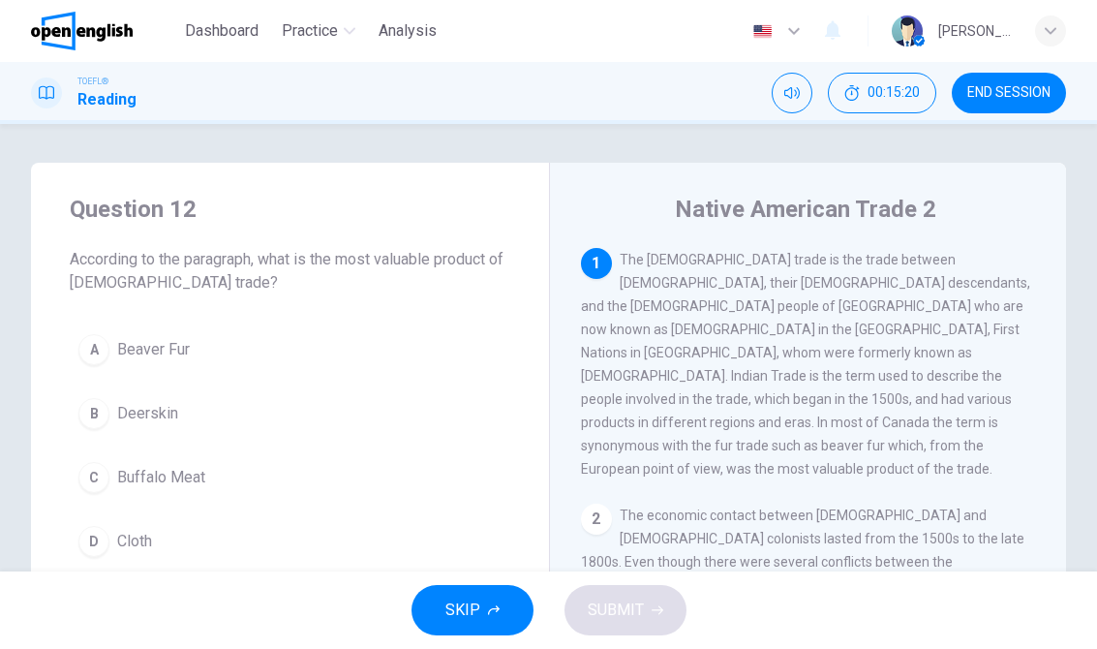
click at [1009, 85] on span "END SESSION" at bounding box center [1008, 92] width 83 height 15
